Goal: Transaction & Acquisition: Purchase product/service

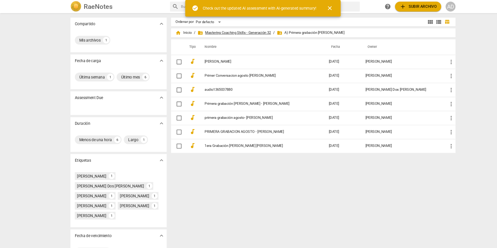
click at [251, 29] on span "folder_shared Mastering Coaching Skills - Generación 32" at bounding box center [221, 30] width 69 height 5
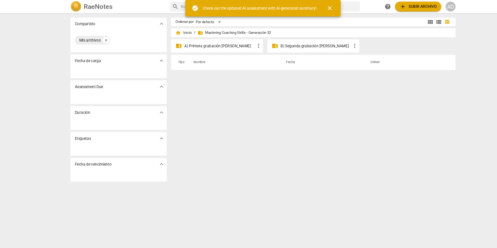
click at [287, 45] on p "B) Segunda grabación [PERSON_NAME]" at bounding box center [298, 43] width 67 height 5
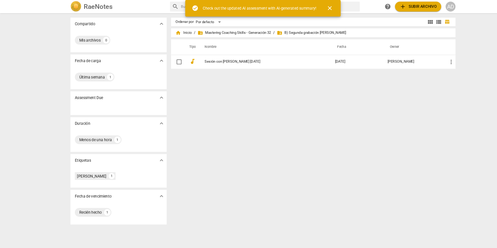
click at [284, 75] on div "Ordenar por Por defecto view_module view_list table_chart home Inicio / folder_…" at bounding box center [298, 130] width 273 height 227
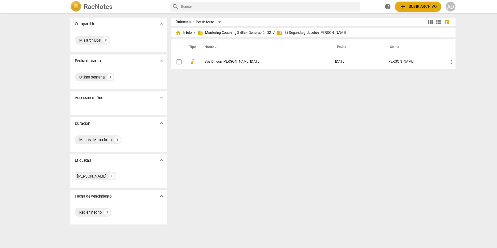
click at [241, 121] on div "Ordenar por Por defecto view_module view_list table_chart home Inicio / folder_…" at bounding box center [298, 130] width 273 height 227
click at [401, 5] on span "add Subir archivo" at bounding box center [394, 6] width 35 height 6
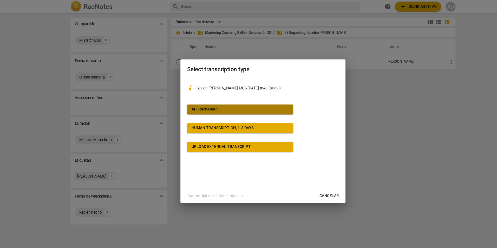
click at [274, 99] on button "AI Transcript" at bounding box center [227, 103] width 100 height 9
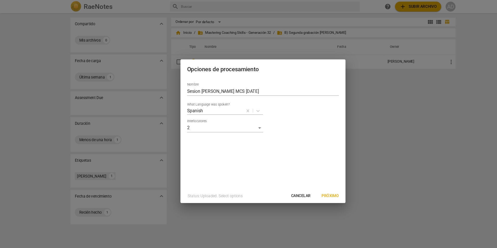
click at [282, 129] on div "Nombre Sesion Ana-Agustin MCS 27.08.25 What Language was spoken? Spanish Interl…" at bounding box center [248, 126] width 156 height 104
click at [312, 183] on span "Próximo" at bounding box center [312, 184] width 16 height 5
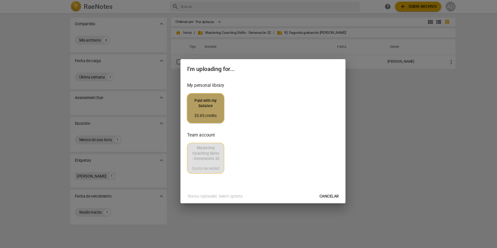
click at [190, 100] on span "Paid with my balance $5.85 credits" at bounding box center [194, 101] width 26 height 19
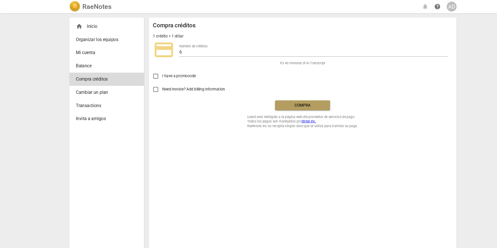
click at [277, 103] on button "Compra" at bounding box center [286, 99] width 52 height 9
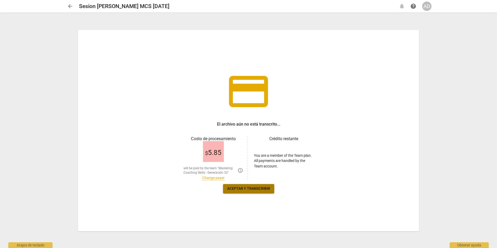
click at [255, 187] on span "Aceptar y transcribir" at bounding box center [248, 188] width 43 height 5
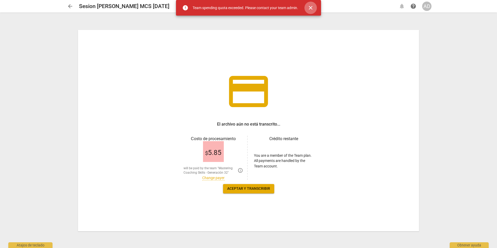
click at [310, 6] on span "close" at bounding box center [310, 8] width 6 height 6
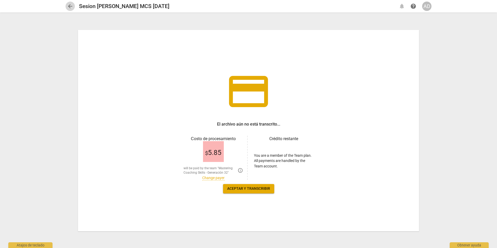
click at [71, 6] on span "arrow_back" at bounding box center [70, 6] width 6 height 6
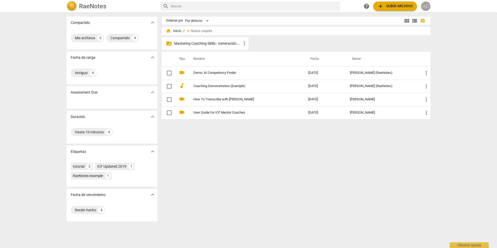
click at [423, 5] on div "AD" at bounding box center [425, 6] width 9 height 9
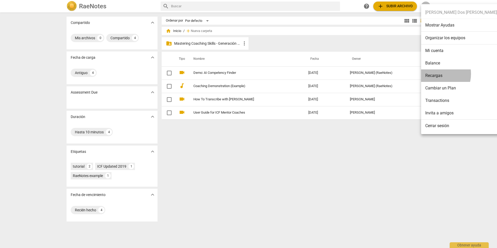
click at [435, 74] on li "Recargas" at bounding box center [461, 75] width 80 height 12
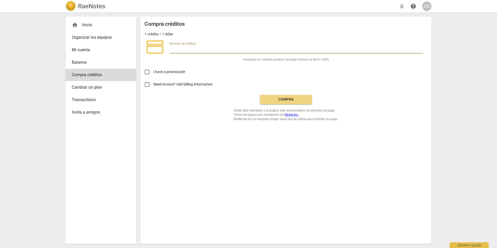
click at [184, 50] on input "number" at bounding box center [296, 50] width 254 height 8
type input "25"
click at [269, 104] on div "Compra créditos 1 crédito = 1 dólar credit_card Número de créditos 25 It's 166 …" at bounding box center [285, 71] width 283 height 100
click at [278, 99] on span "Compra" at bounding box center [286, 99] width 44 height 5
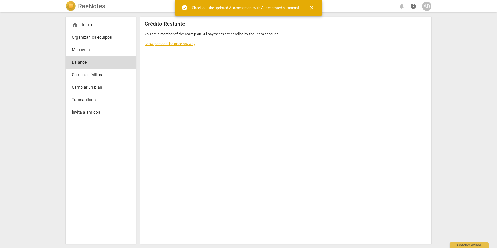
click at [167, 44] on link "Show personal balance anyway" at bounding box center [169, 44] width 51 height 4
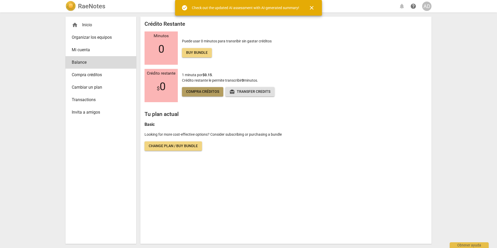
click at [202, 94] on span "Compra créditos" at bounding box center [202, 91] width 33 height 5
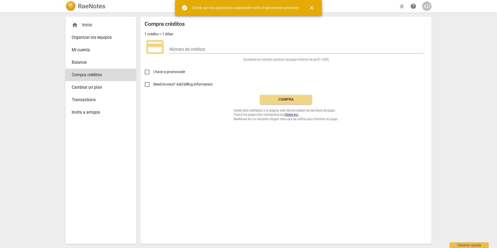
click at [212, 45] on div "Número de créditos" at bounding box center [296, 48] width 254 height 12
click at [210, 48] on input "number" at bounding box center [296, 50] width 254 height 8
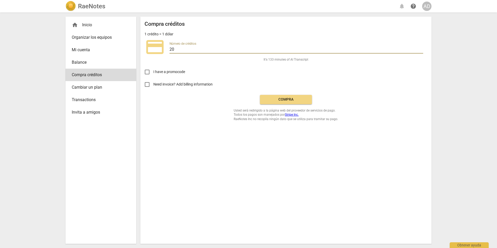
type input "20"
click at [289, 100] on span "Compra" at bounding box center [286, 99] width 44 height 5
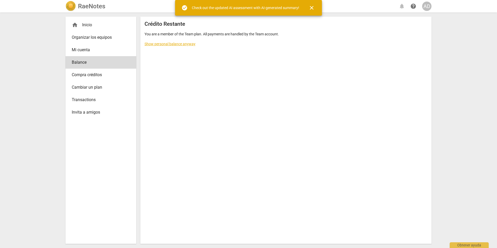
click at [192, 45] on link "Show personal balance anyway" at bounding box center [169, 44] width 51 height 4
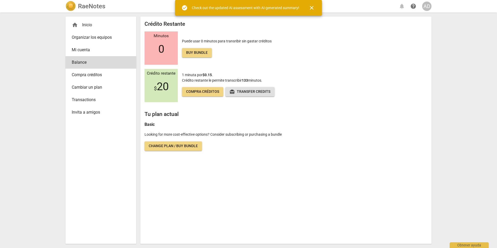
click at [35, 26] on div "RaeNotes notifications help AD home Inicio Organizar los equipos Mi cuenta Bala…" at bounding box center [248, 124] width 497 height 248
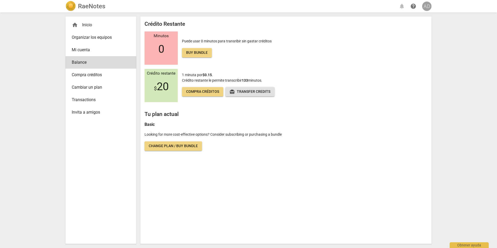
click at [428, 10] on div "AD" at bounding box center [426, 6] width 9 height 9
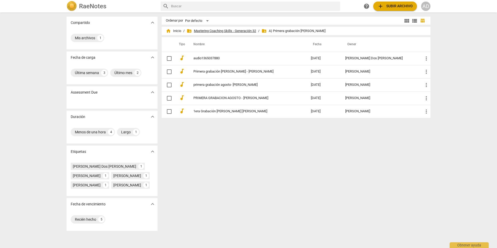
click at [249, 32] on span "folder_shared Mastering Coaching Skills - Generación 32" at bounding box center [221, 30] width 69 height 5
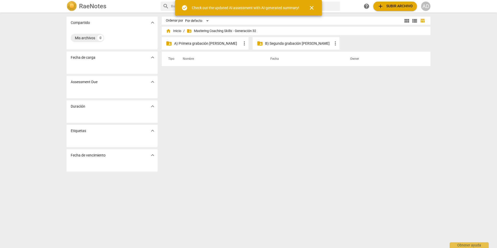
click at [303, 42] on p "B) Segunda grabación [PERSON_NAME]" at bounding box center [298, 43] width 67 height 5
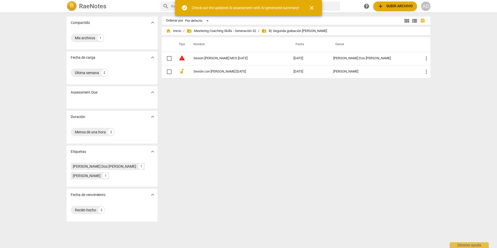
click at [329, 107] on div "Ordenar por Por defecto view_module view_list table_chart home Inicio / folder_…" at bounding box center [298, 130] width 273 height 227
click at [313, 9] on span "close" at bounding box center [311, 8] width 6 height 6
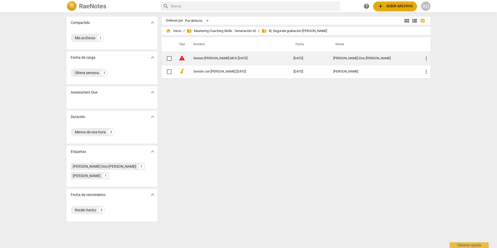
click at [257, 55] on td "Sesion [PERSON_NAME] MCS [DATE]" at bounding box center [238, 58] width 102 height 13
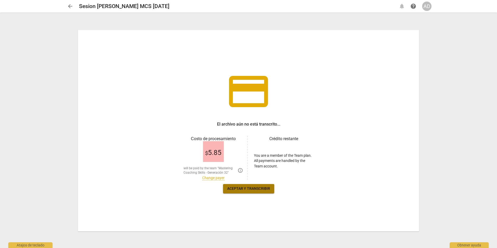
click at [265, 189] on span "Aceptar y transcribir" at bounding box center [248, 188] width 43 height 5
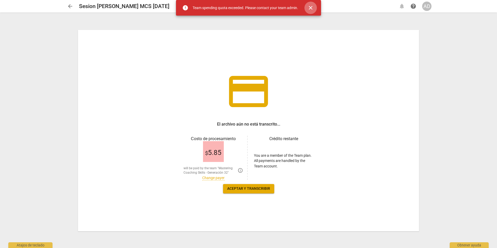
click at [310, 5] on span "close" at bounding box center [310, 8] width 6 height 6
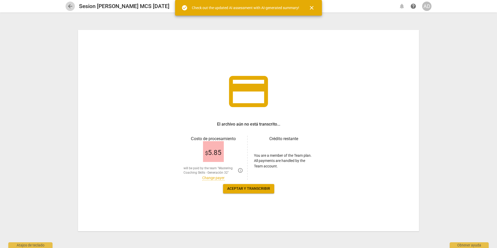
click at [68, 5] on span "arrow_back" at bounding box center [70, 6] width 6 height 6
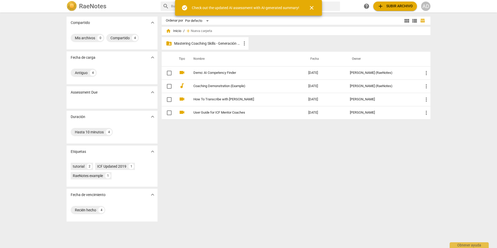
click at [306, 166] on div "Ordenar por Por defecto view_module view_list table_chart home Inicio / add Nue…" at bounding box center [298, 130] width 273 height 227
click at [198, 43] on p "Mastering Coaching Skills - Generación 32" at bounding box center [207, 43] width 67 height 5
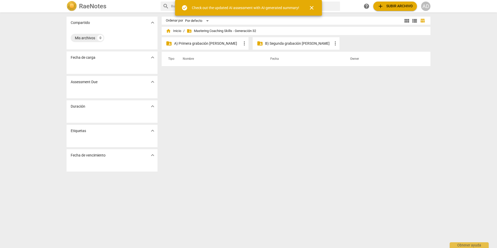
click at [287, 44] on p "B) Segunda grabación [PERSON_NAME]" at bounding box center [298, 43] width 67 height 5
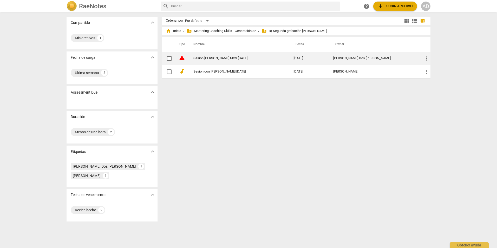
click at [424, 55] on td "more_vert" at bounding box center [424, 58] width 11 height 13
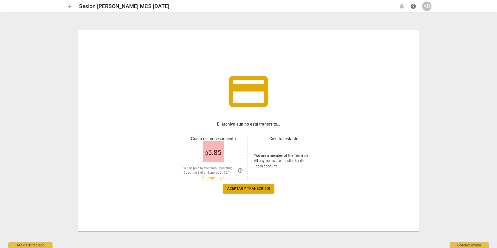
click at [71, 5] on span "arrow_back" at bounding box center [70, 6] width 6 height 6
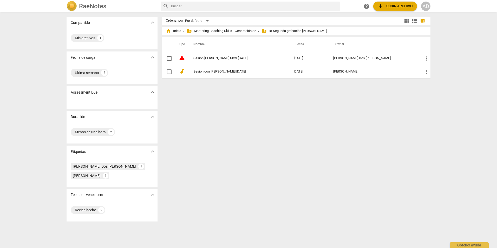
click at [427, 6] on div "AD" at bounding box center [425, 6] width 9 height 9
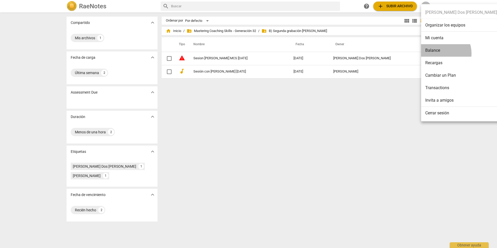
click at [441, 53] on li "Balance" at bounding box center [461, 50] width 80 height 12
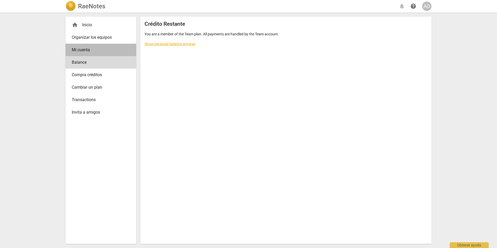
click at [95, 53] on link "Mi cuenta" at bounding box center [100, 50] width 71 height 12
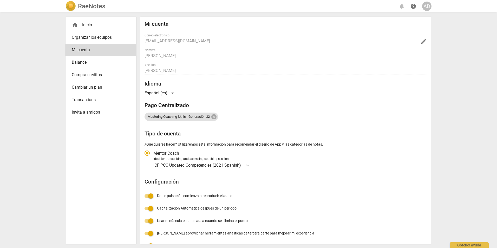
radio input "false"
click at [90, 77] on span "Compra créditos" at bounding box center [99, 75] width 54 height 6
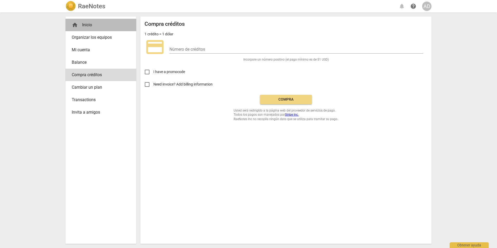
click at [86, 22] on div "home Inicio" at bounding box center [99, 25] width 54 height 6
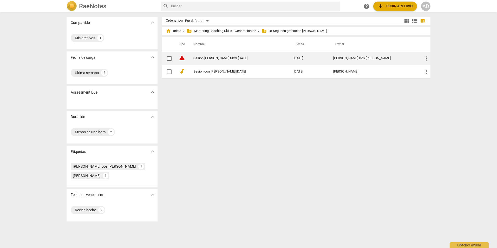
click at [427, 58] on span "more_vert" at bounding box center [426, 58] width 6 height 6
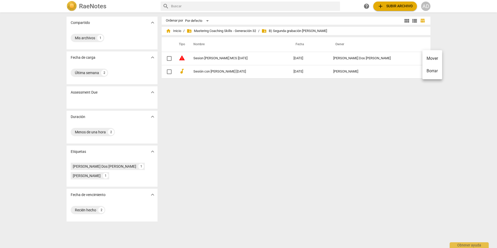
click at [350, 145] on div at bounding box center [248, 124] width 497 height 248
click at [350, 150] on div "Ordenar por Por defecto view_module view_list table_chart home Inicio / folder_…" at bounding box center [298, 130] width 273 height 227
click at [376, 122] on div "Ordenar por Por defecto view_module view_list table_chart home Inicio / folder_…" at bounding box center [298, 130] width 273 height 227
click at [428, 3] on div "AD" at bounding box center [425, 6] width 9 height 9
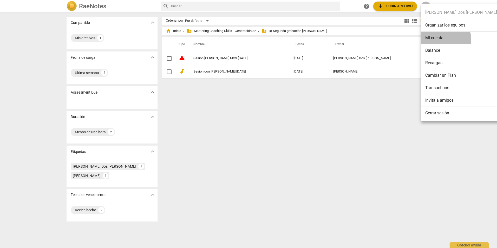
click at [434, 41] on li "Mi cuenta" at bounding box center [461, 38] width 80 height 12
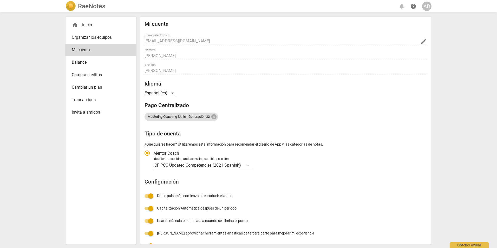
radio input "false"
click at [392, 138] on div "Mi cuenta Correo electrónico anacedos09@gmail.com edit Nombre Ana Apellido Dos …" at bounding box center [285, 149] width 283 height 256
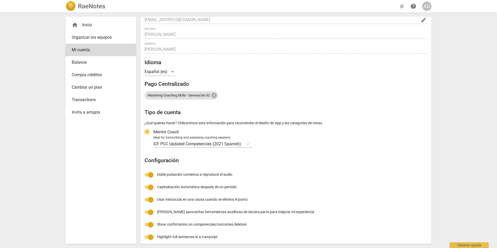
scroll to position [37, 0]
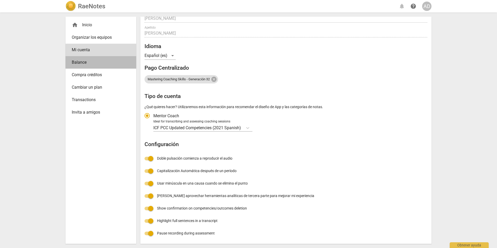
click at [77, 61] on span "Balance" at bounding box center [99, 62] width 54 height 6
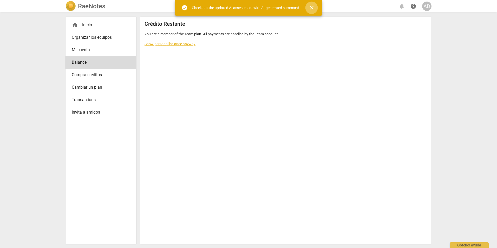
click at [312, 4] on button "close" at bounding box center [311, 8] width 12 height 12
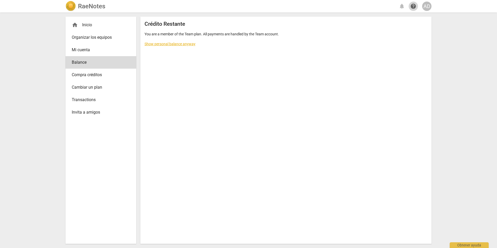
click at [417, 9] on span "help" at bounding box center [412, 6] width 9 height 6
click at [109, 63] on span "Balance" at bounding box center [99, 62] width 54 height 6
click at [99, 50] on span "Mi cuenta" at bounding box center [99, 50] width 54 height 6
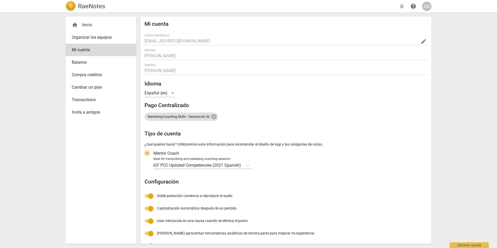
radio input "false"
click at [110, 23] on div "home Inicio" at bounding box center [99, 25] width 54 height 6
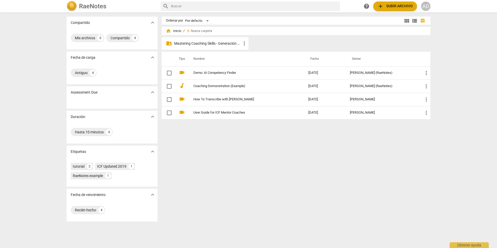
click at [228, 44] on p "Mastering Coaching Skills - Generación 32" at bounding box center [207, 43] width 67 height 5
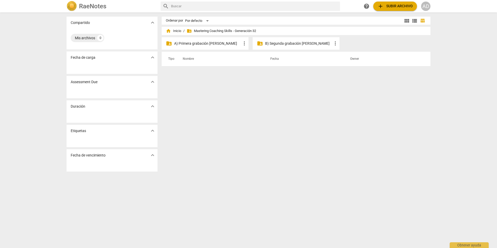
click at [263, 46] on div "folder_shared B) Segunda grabación [PERSON_NAME] more_vert" at bounding box center [296, 43] width 87 height 12
click at [280, 45] on p "B) Segunda grabación [PERSON_NAME]" at bounding box center [298, 43] width 67 height 5
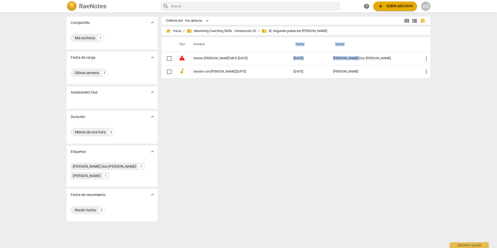
drag, startPoint x: 412, startPoint y: 56, endPoint x: 209, endPoint y: 43, distance: 203.3
click at [209, 43] on table "Tipo Nombre Fecha Owner warning [PERSON_NAME] MCS [DATE] [DATE] [PERSON_NAME] D…" at bounding box center [296, 57] width 269 height 41
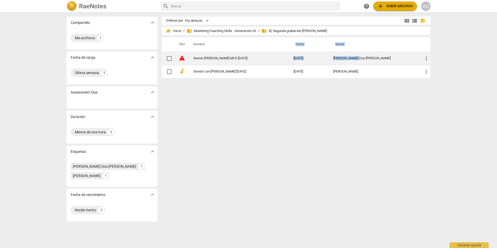
drag, startPoint x: 209, startPoint y: 43, endPoint x: 221, endPoint y: 58, distance: 19.2
click at [221, 58] on link "Sesion [PERSON_NAME] MCS [DATE]" at bounding box center [233, 58] width 81 height 4
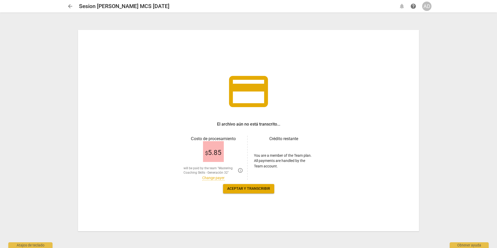
click at [221, 58] on div "credit_card El archivo aún no está transcrito... Сosto de procesamiento $ 5.85 …" at bounding box center [248, 130] width 341 height 201
click at [219, 178] on link "Change payer" at bounding box center [213, 178] width 22 height 4
click at [215, 176] on link "Change payer" at bounding box center [213, 178] width 22 height 4
click at [287, 163] on p "Balance : $ 20" at bounding box center [284, 163] width 20 height 5
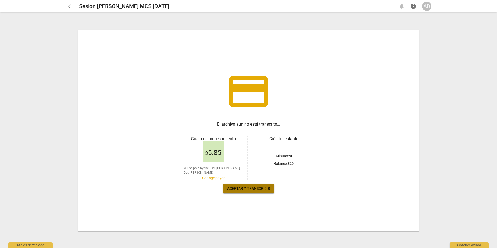
click at [243, 187] on span "Aceptar y transcribir" at bounding box center [248, 188] width 43 height 5
